Goal: Check status: Check status

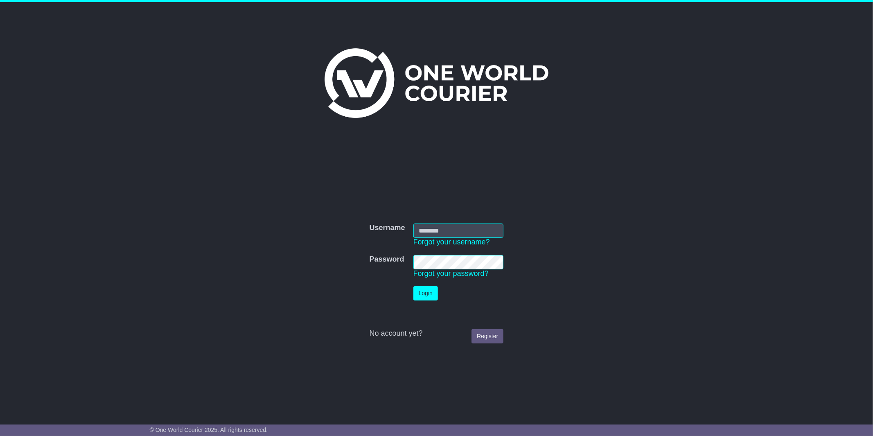
type input "*******"
click at [427, 300] on button "Login" at bounding box center [425, 293] width 25 height 14
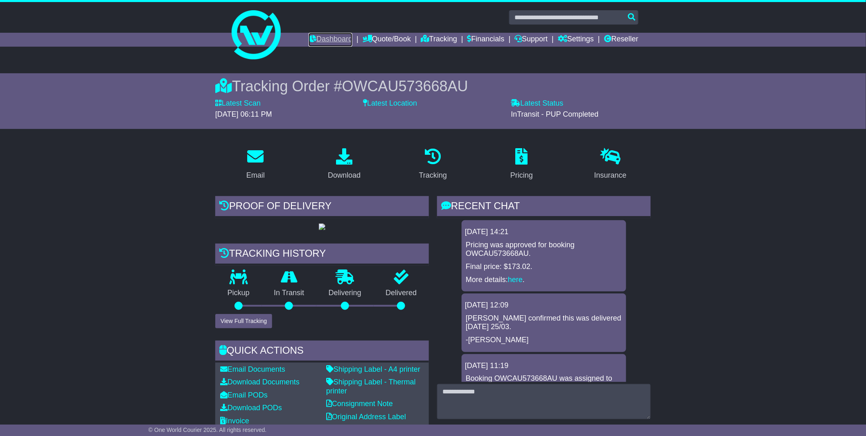
click at [334, 37] on link "Dashboard" at bounding box center [331, 40] width 44 height 14
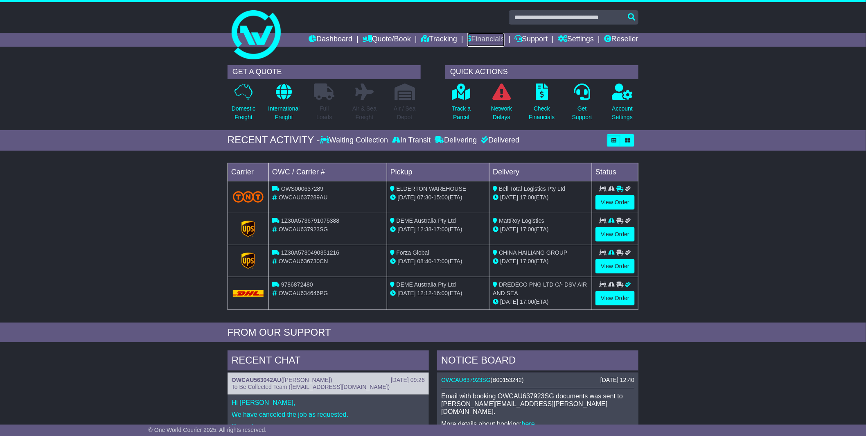
click at [477, 33] on link "Financials" at bounding box center [485, 40] width 37 height 14
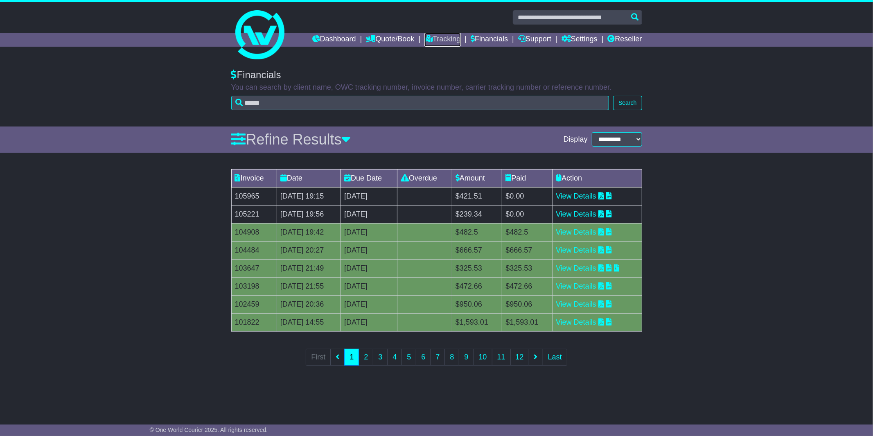
click at [445, 38] on link "Tracking" at bounding box center [442, 40] width 36 height 14
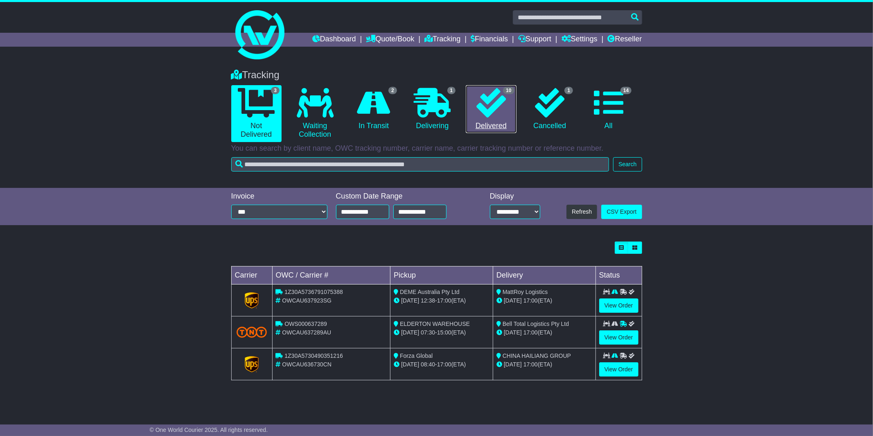
click at [469, 104] on link "10 Delivered" at bounding box center [491, 109] width 50 height 48
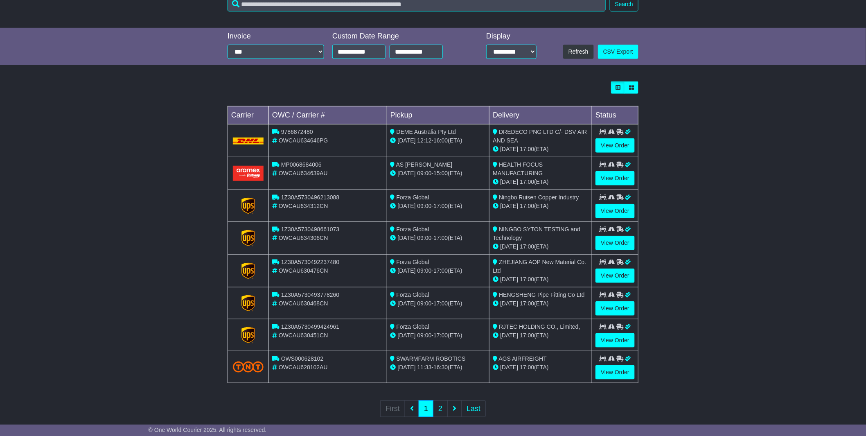
scroll to position [173, 0]
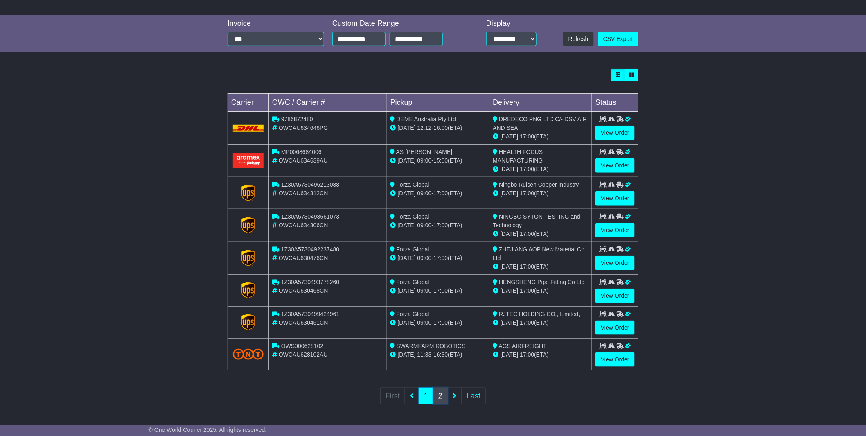
click at [447, 396] on link "2" at bounding box center [440, 396] width 15 height 17
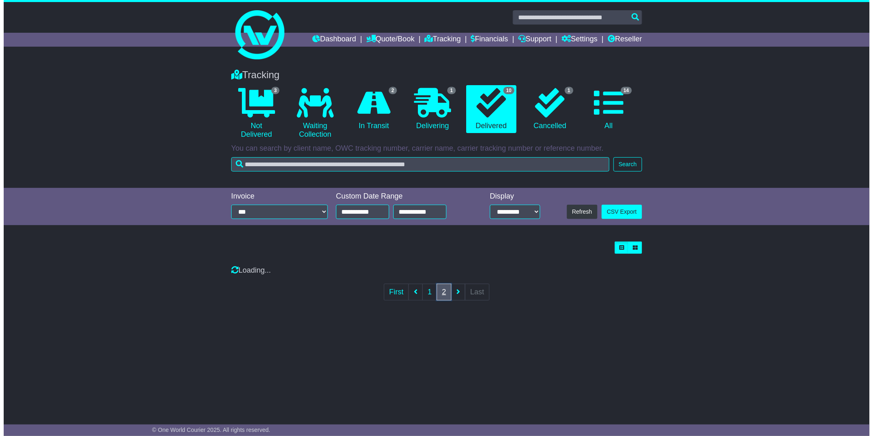
scroll to position [0, 0]
